Goal: Check status: Check status

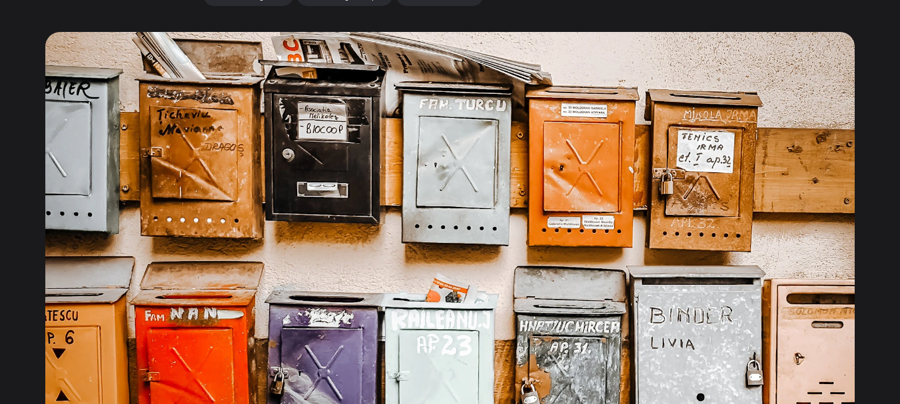
scroll to position [333, 0]
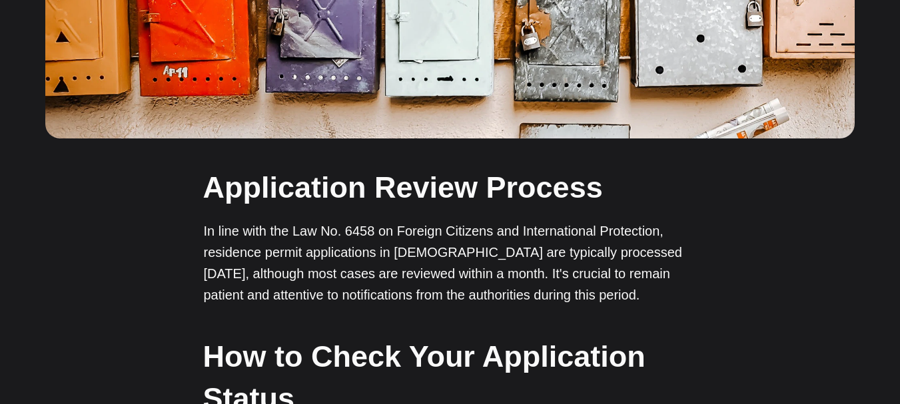
click at [669, 208] on h2 "Application Review Process" at bounding box center [449, 188] width 493 height 42
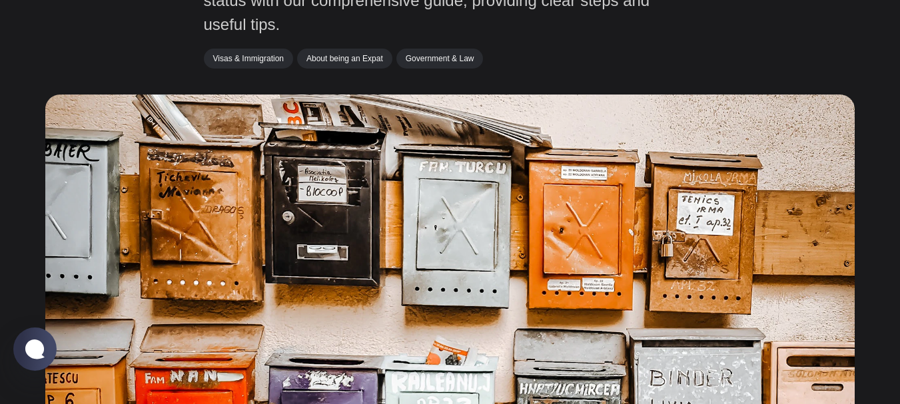
scroll to position [0, 0]
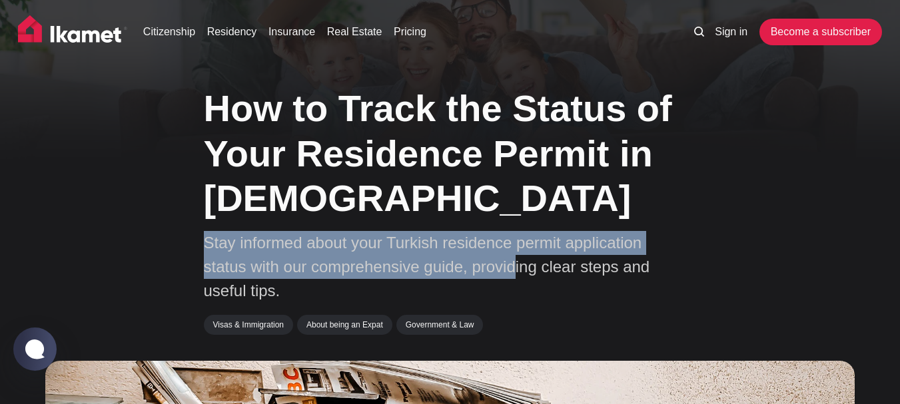
drag, startPoint x: 197, startPoint y: 246, endPoint x: 724, endPoint y: 178, distance: 531.9
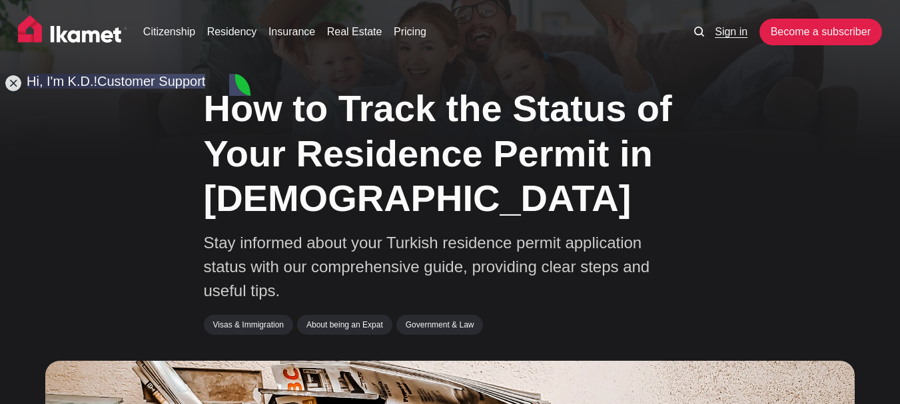
click at [729, 38] on link "Sign in" at bounding box center [731, 32] width 33 height 16
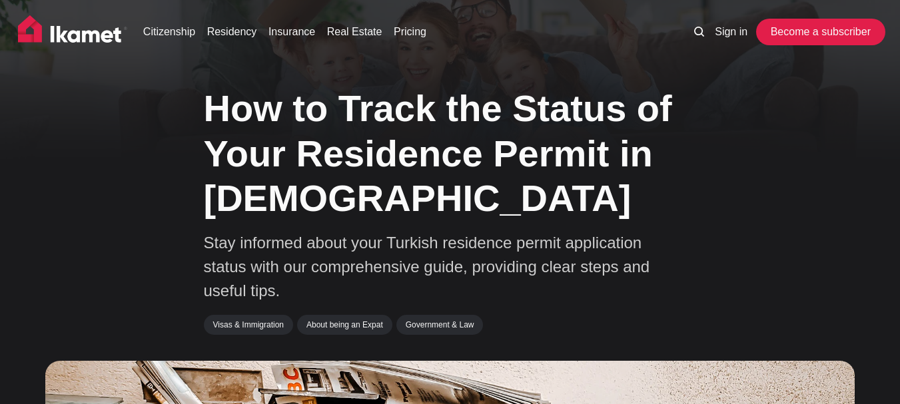
click at [787, 31] on link "Become a subscriber" at bounding box center [820, 32] width 123 height 27
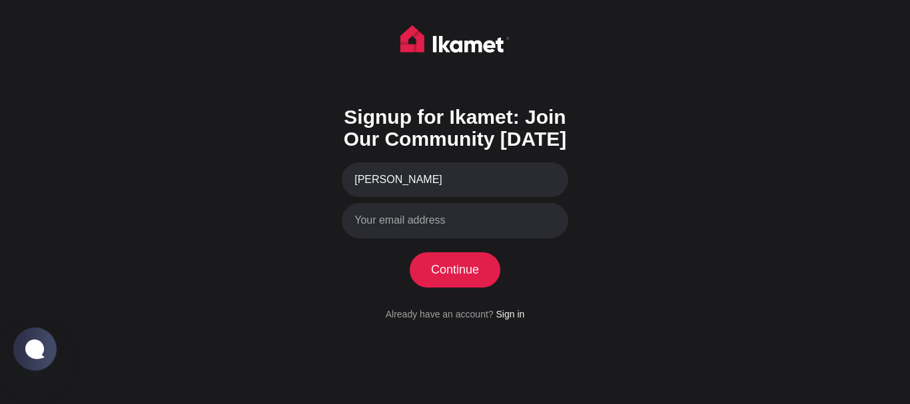
type input "AMAL FELLAH"
type input "a"
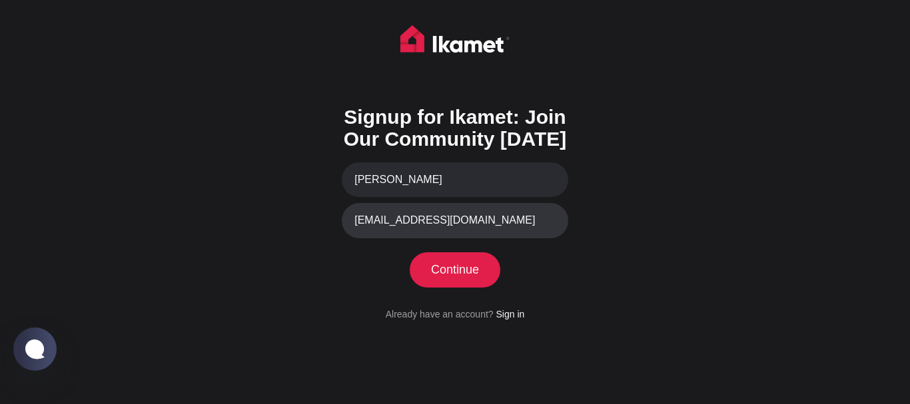
type input "lasry.fellah@gmail.com"
click at [410, 252] on button "Continue" at bounding box center [455, 269] width 91 height 35
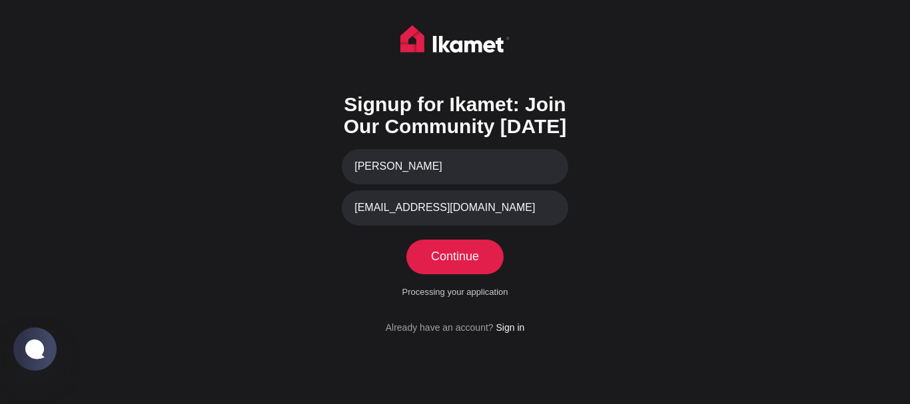
click at [448, 236] on form "Signup for Ikamet: Join Our Community Today AMAL FELLAH lasry.fellah@gmail.com …" at bounding box center [455, 208] width 226 height 254
click at [458, 250] on div "Signup for Ikamet: Join Our Community Today AMAL FELLAH lasry.fellah@gmail.com …" at bounding box center [455, 208] width 226 height 296
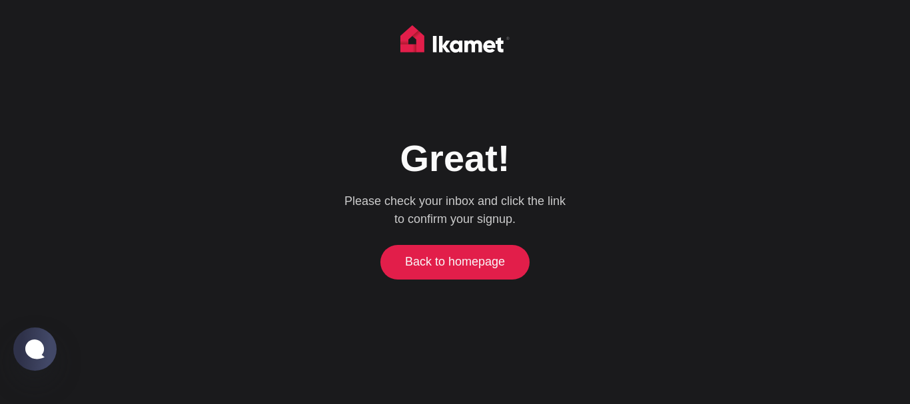
click at [434, 254] on link "Back to homepage" at bounding box center [455, 262] width 143 height 35
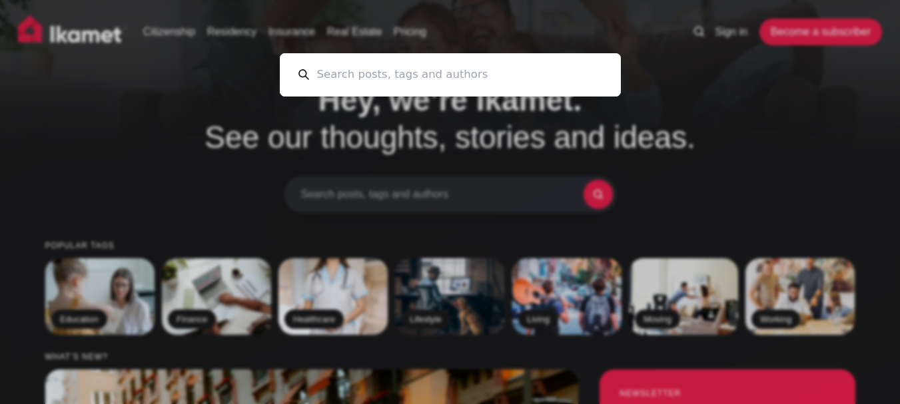
click at [470, 81] on input at bounding box center [455, 74] width 293 height 43
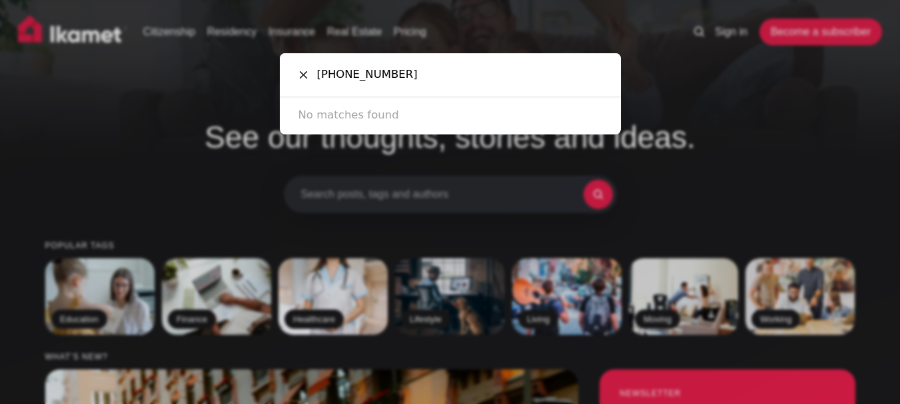
click at [360, 79] on input "[PHONE_NUMBER]" at bounding box center [455, 74] width 293 height 43
type input "2025870705310"
click at [762, 68] on div "2025870705310 Cancel No matches found" at bounding box center [450, 202] width 900 height 404
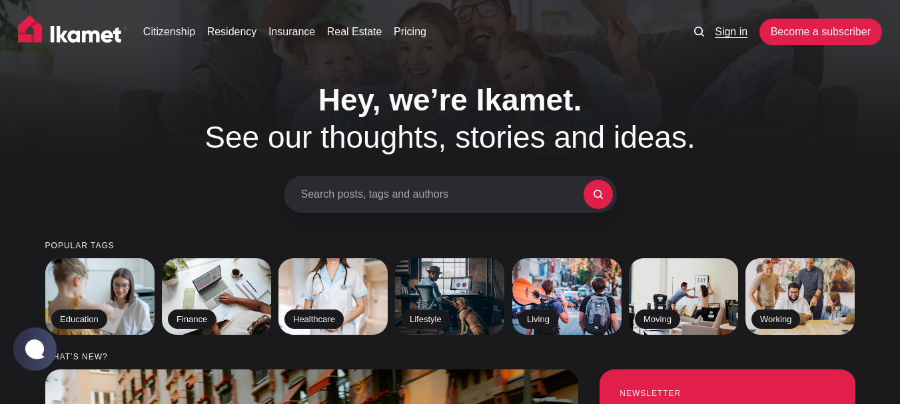
click at [729, 38] on link "Sign in" at bounding box center [731, 32] width 33 height 16
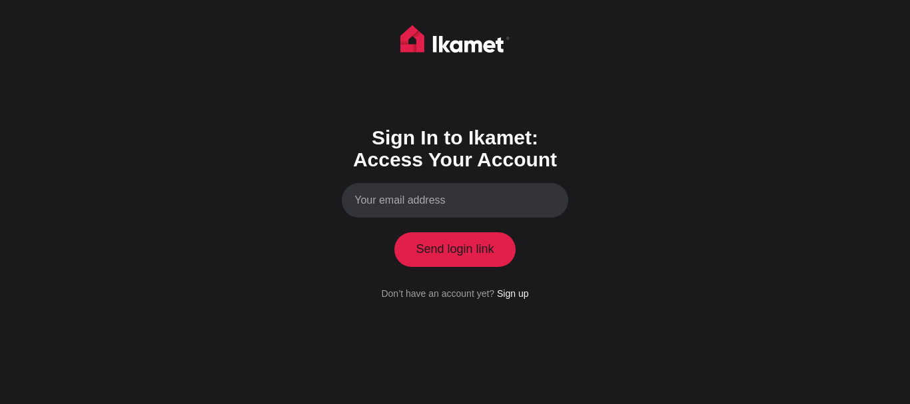
click at [452, 186] on input "Your email address" at bounding box center [455, 200] width 226 height 35
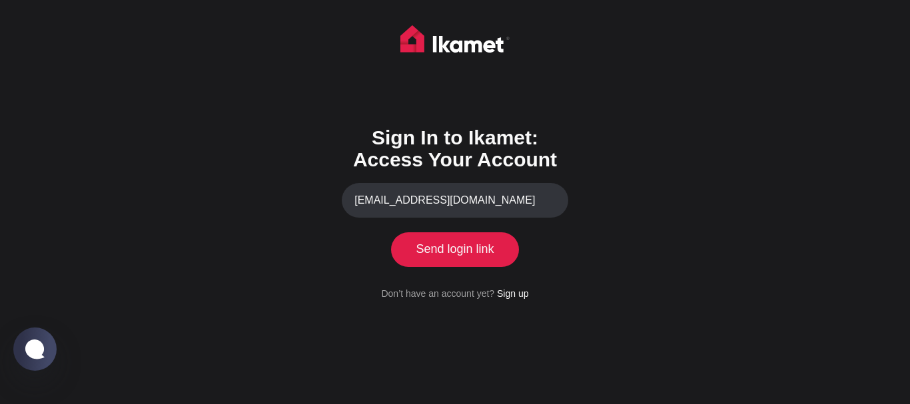
type input "[EMAIL_ADDRESS][DOMAIN_NAME]"
click at [455, 241] on button "Send login link" at bounding box center [454, 249] width 121 height 35
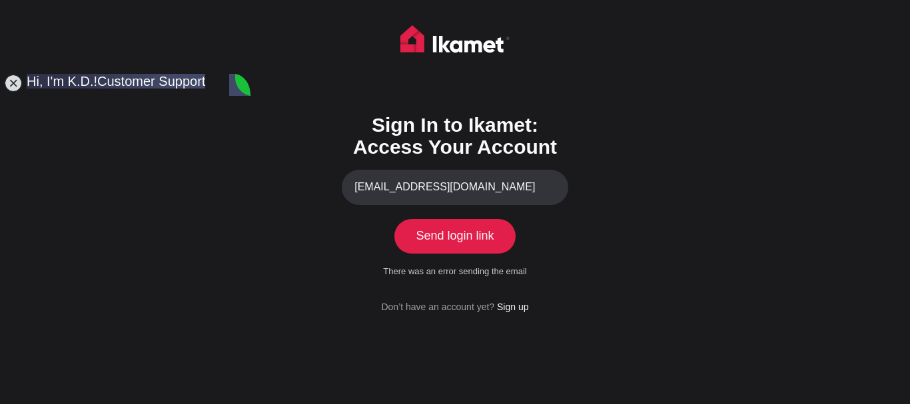
click at [485, 197] on input "[EMAIL_ADDRESS][DOMAIN_NAME]" at bounding box center [455, 187] width 226 height 35
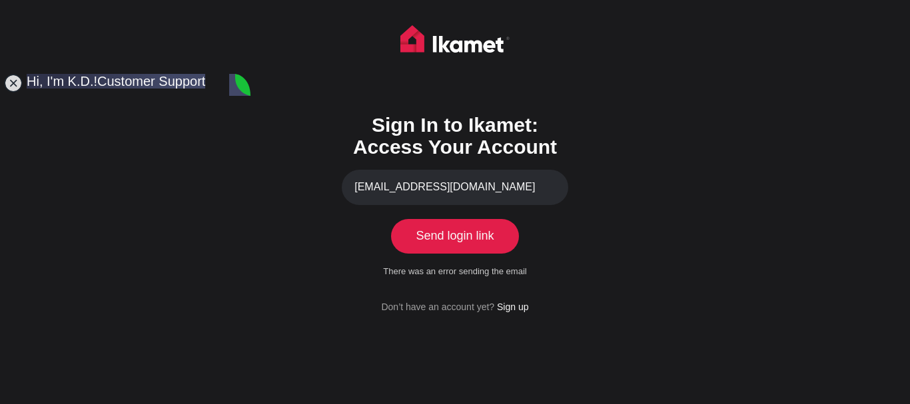
click at [474, 228] on button "Send login link" at bounding box center [454, 236] width 121 height 35
click at [224, 87] on jdiv at bounding box center [139, 239] width 1556 height 1663
click at [232, 87] on jdiv at bounding box center [139, 239] width 1556 height 1663
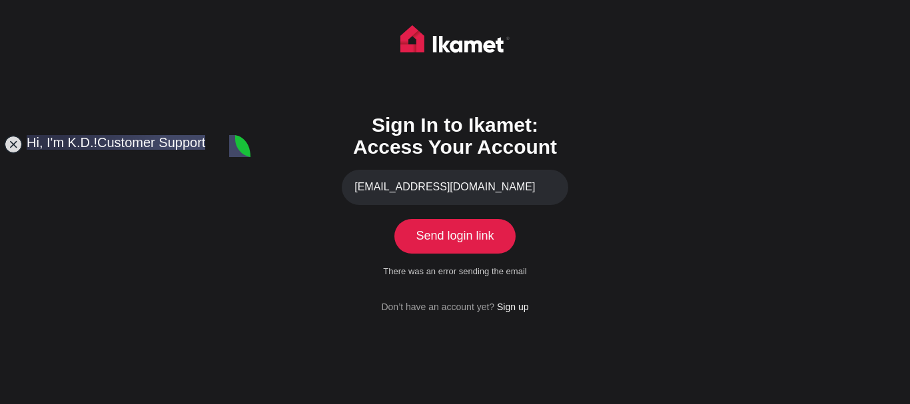
drag, startPoint x: 234, startPoint y: 86, endPoint x: 38, endPoint y: 416, distance: 384.4
click at [38, 404] on html "Sign In to Ikamet: Access Your Account [EMAIL_ADDRESS][DOMAIN_NAME] Send login …" at bounding box center [455, 202] width 910 height 404
click at [484, 245] on button "Send login link" at bounding box center [454, 236] width 121 height 35
